Goal: Task Accomplishment & Management: Manage account settings

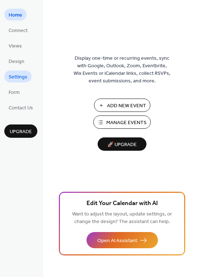
click at [19, 75] on span "Settings" at bounding box center [18, 77] width 19 height 8
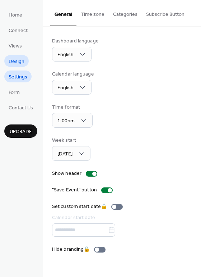
click at [16, 58] on span "Design" at bounding box center [17, 62] width 16 height 8
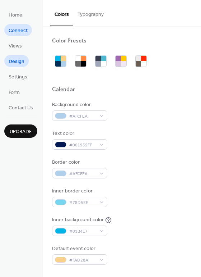
click at [18, 27] on span "Connect" at bounding box center [18, 31] width 19 height 8
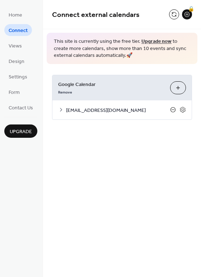
click at [173, 110] on icon at bounding box center [173, 110] width 6 height 6
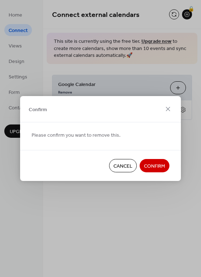
click at [161, 166] on span "Confirm" at bounding box center [154, 166] width 21 height 8
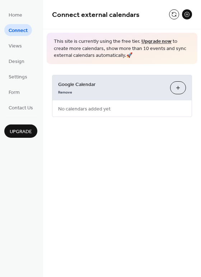
click at [178, 88] on button "Choose Calendars" at bounding box center [178, 87] width 16 height 13
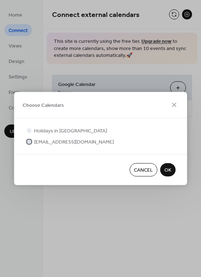
click at [65, 141] on span "[EMAIL_ADDRESS][DOMAIN_NAME]" at bounding box center [74, 142] width 80 height 8
click at [170, 171] on span "OK" at bounding box center [168, 170] width 7 height 8
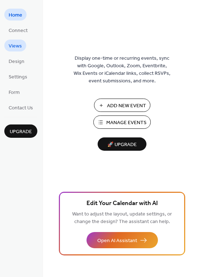
click at [18, 46] on span "Views" at bounding box center [15, 46] width 13 height 8
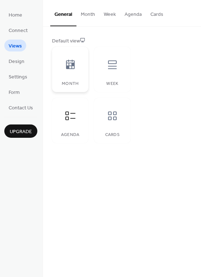
click at [77, 66] on div at bounding box center [71, 65] width 22 height 22
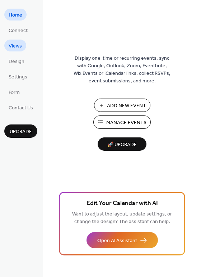
click at [16, 46] on span "Views" at bounding box center [15, 46] width 13 height 8
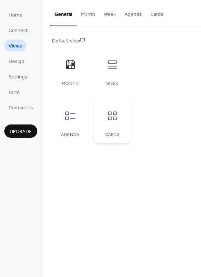
click at [107, 123] on div at bounding box center [113, 116] width 22 height 22
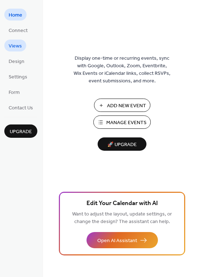
click at [13, 48] on span "Views" at bounding box center [15, 46] width 13 height 8
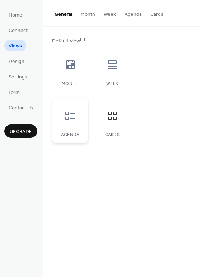
click at [74, 120] on icon at bounding box center [71, 116] width 12 height 12
click at [116, 65] on icon at bounding box center [113, 65] width 12 height 12
click at [70, 66] on icon at bounding box center [71, 65] width 12 height 12
click at [68, 118] on icon at bounding box center [71, 116] width 12 height 12
